Goal: Navigation & Orientation: Find specific page/section

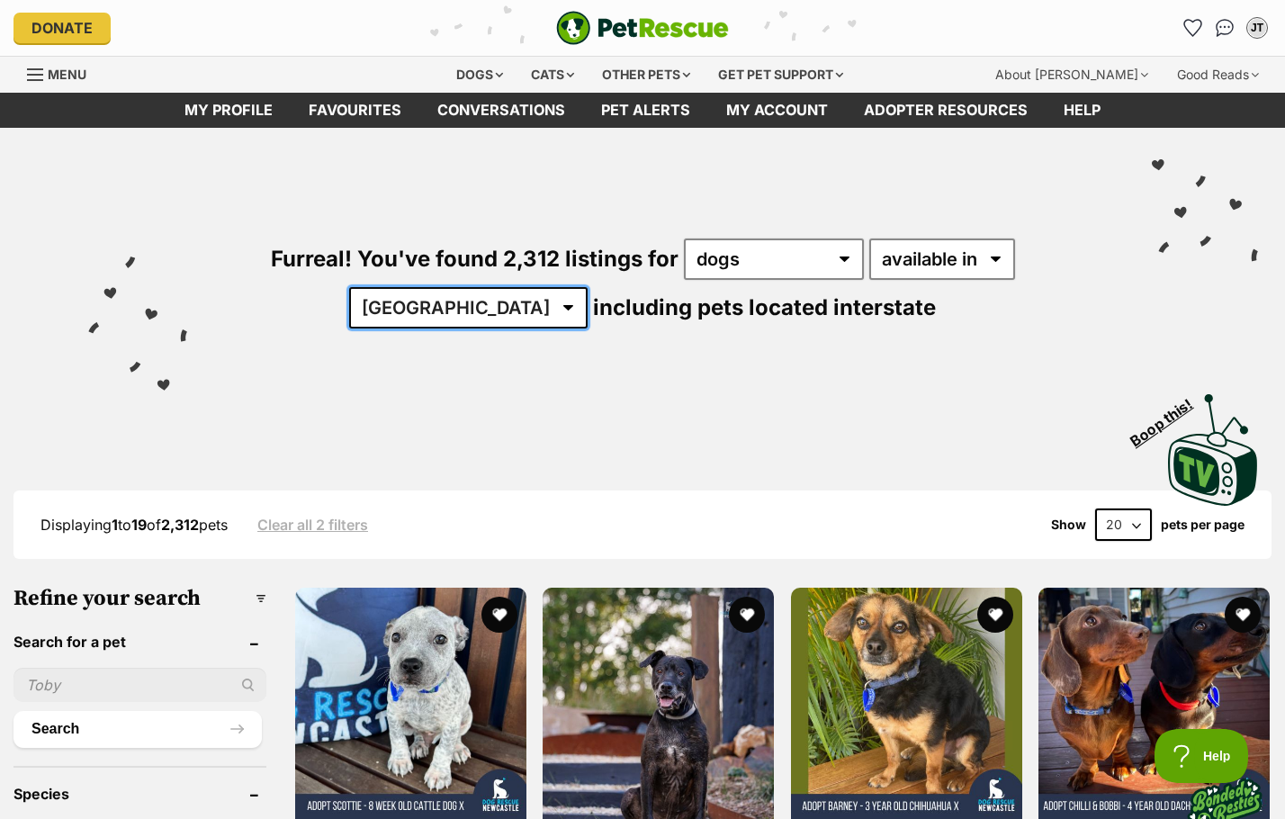
click at [587, 287] on select "Australia ACT NSW NT QLD SA TAS VIC WA" at bounding box center [468, 307] width 238 height 41
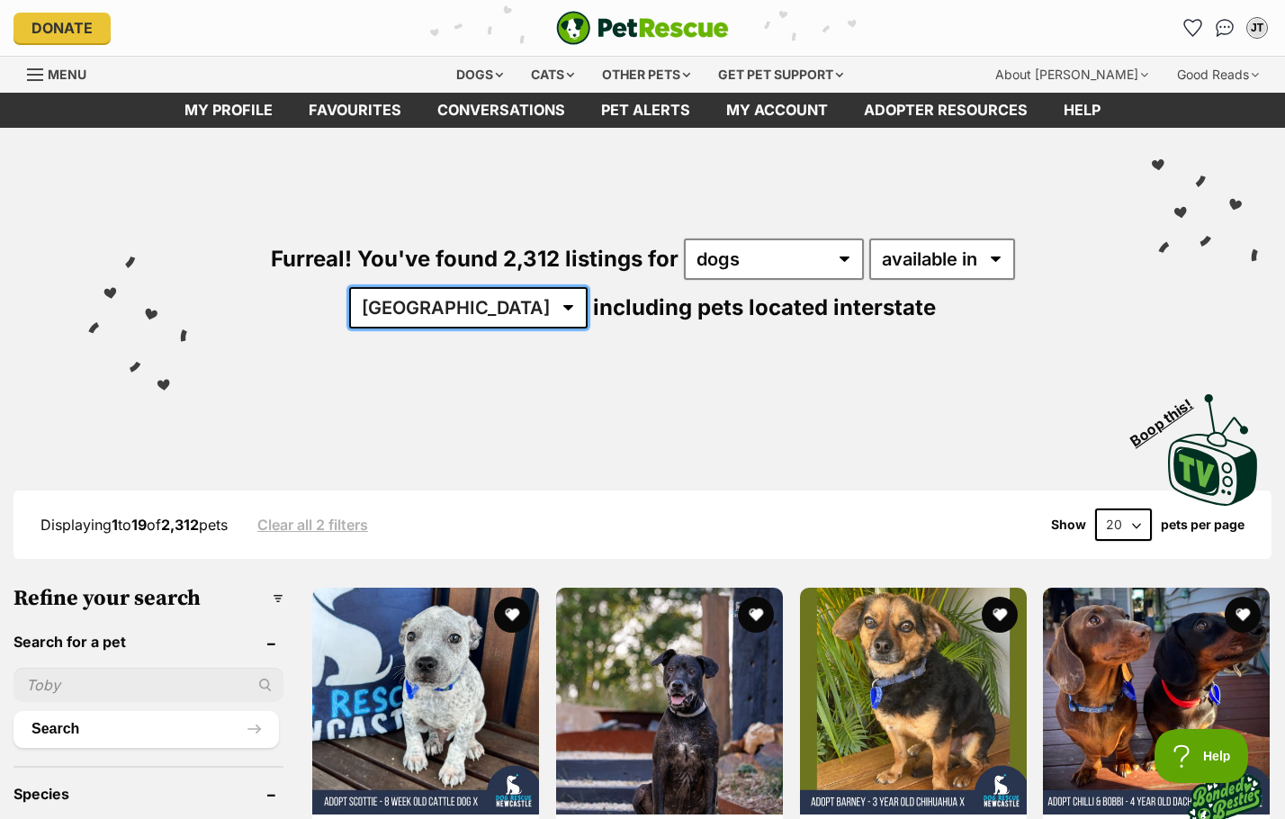
select select "VIC"
click at [587, 287] on select "Australia ACT NSW NT QLD SA TAS VIC WA" at bounding box center [468, 307] width 238 height 41
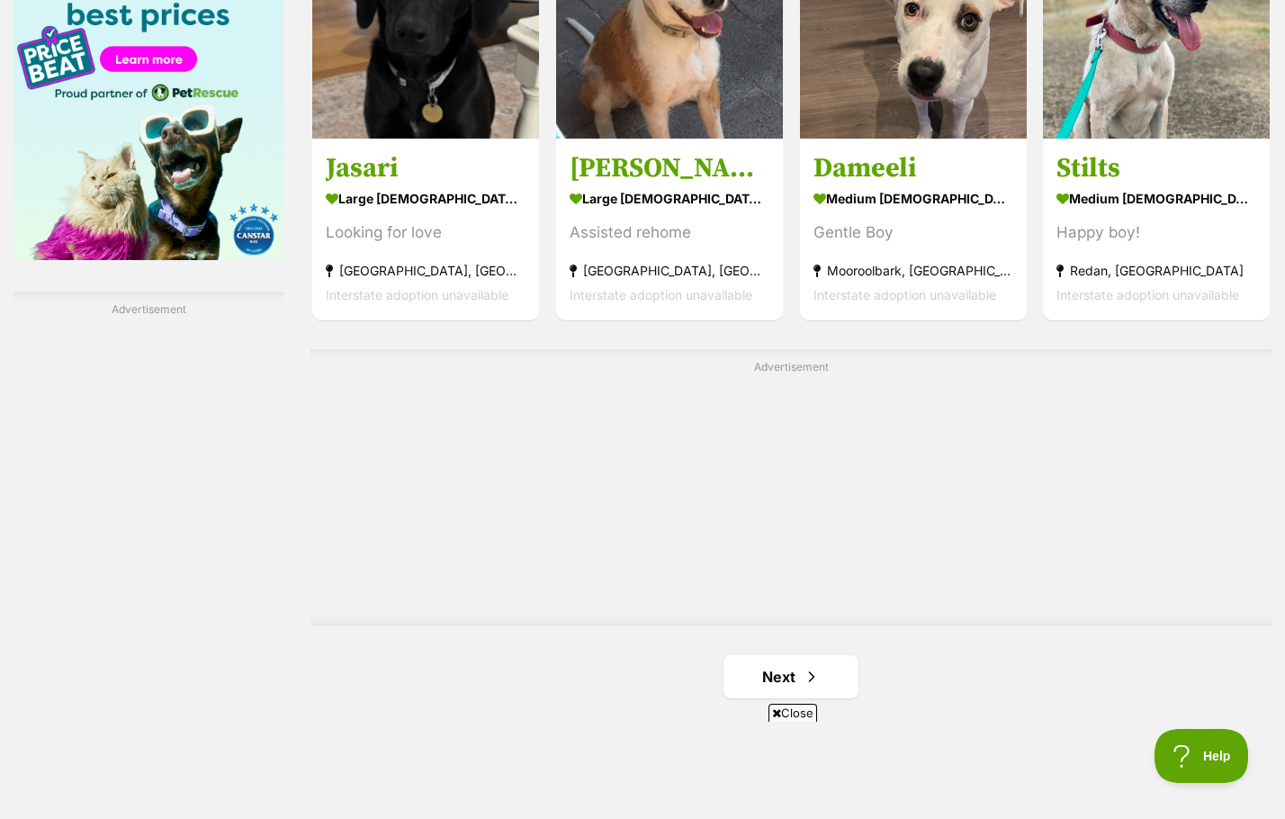
scroll to position [2969, 0]
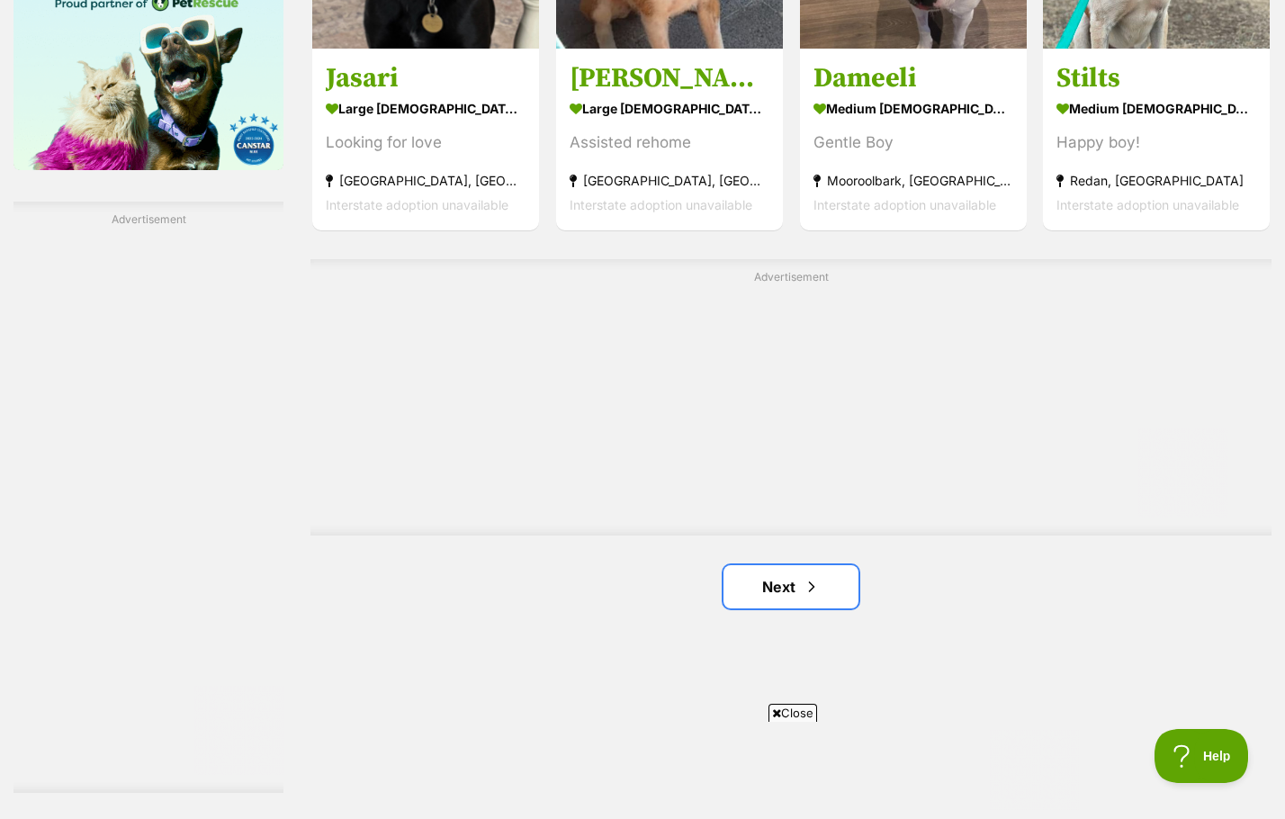
drag, startPoint x: 805, startPoint y: 579, endPoint x: 850, endPoint y: 540, distance: 59.9
click at [805, 579] on span "Next page" at bounding box center [811, 587] width 18 height 22
